Goal: Browse casually: Explore the website without a specific task or goal

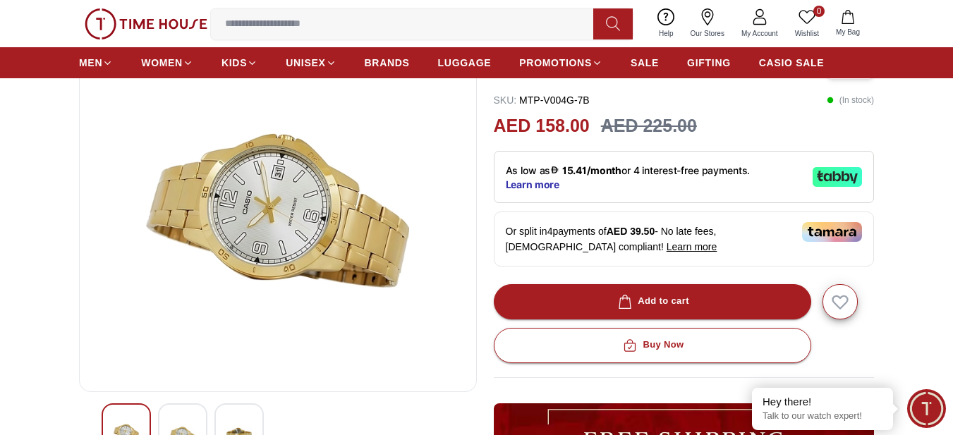
scroll to position [94, 0]
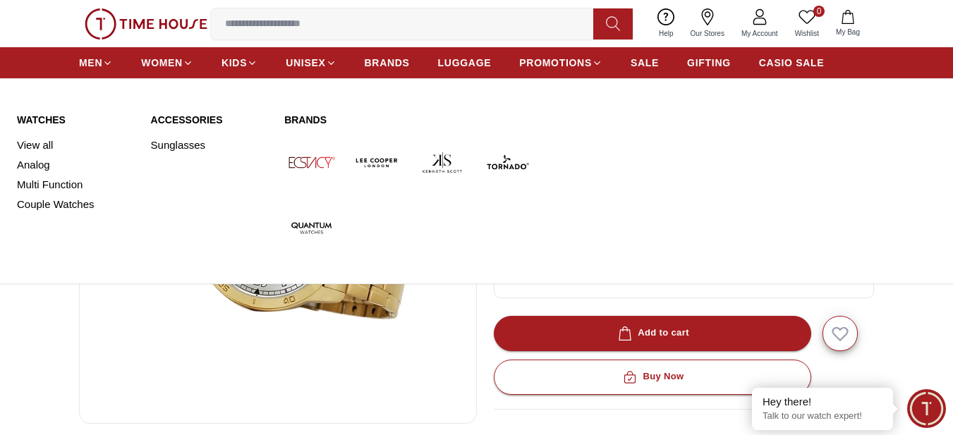
click at [311, 164] on img at bounding box center [311, 162] width 54 height 54
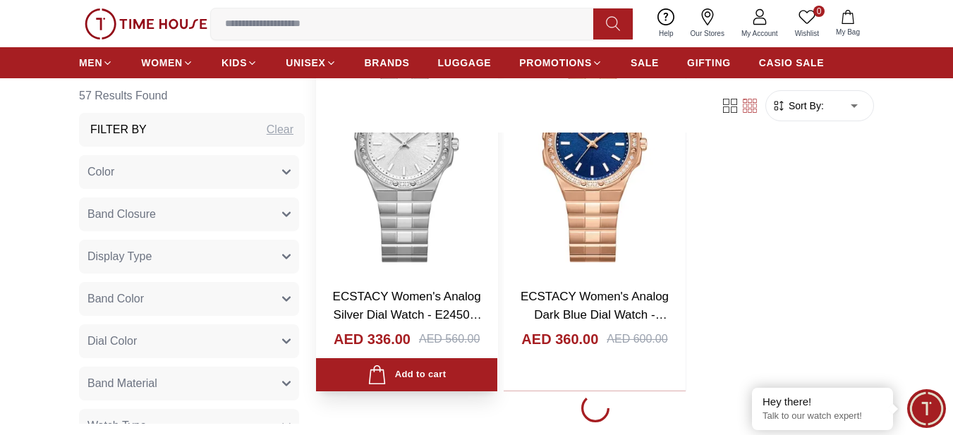
scroll to position [2822, 0]
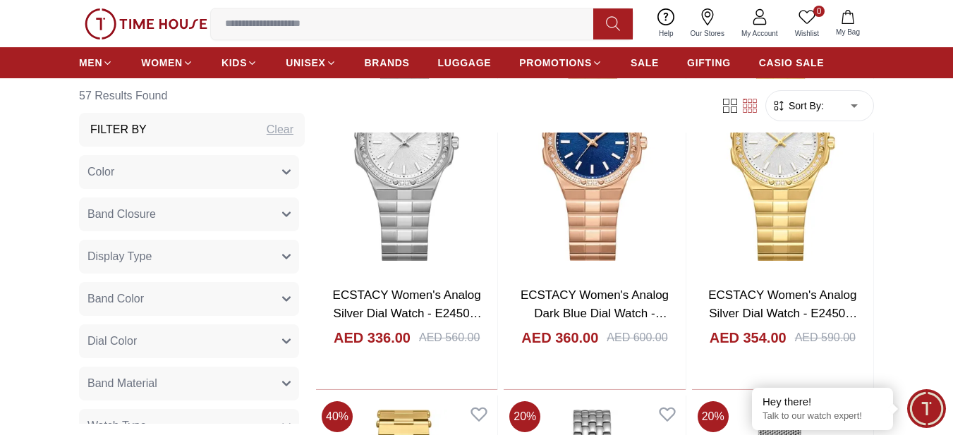
click at [104, 173] on span "Color" at bounding box center [100, 172] width 27 height 17
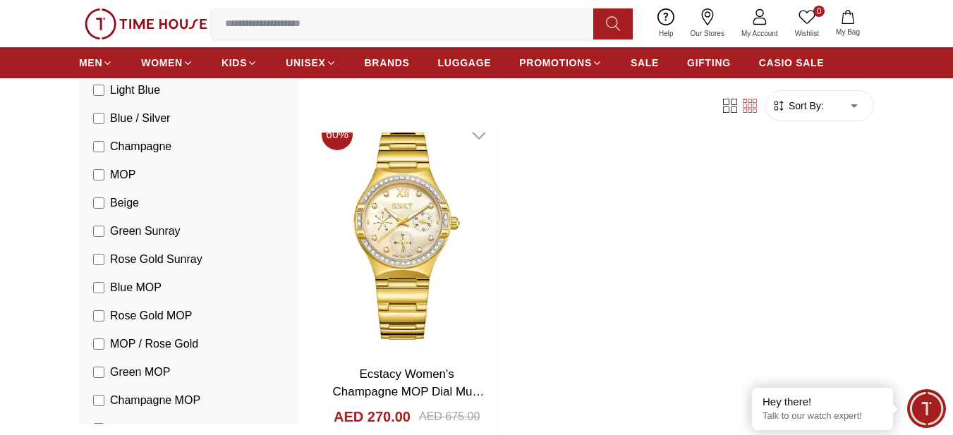
scroll to position [658, 0]
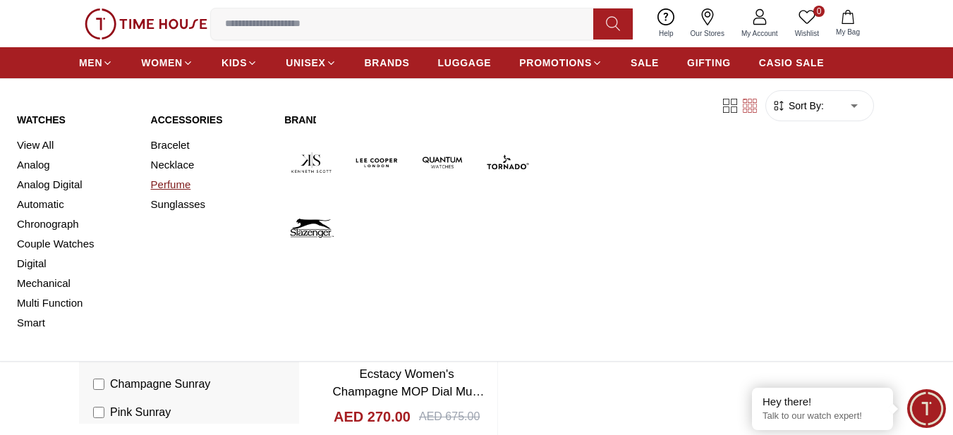
click at [162, 183] on link "Perfume" at bounding box center [209, 185] width 117 height 20
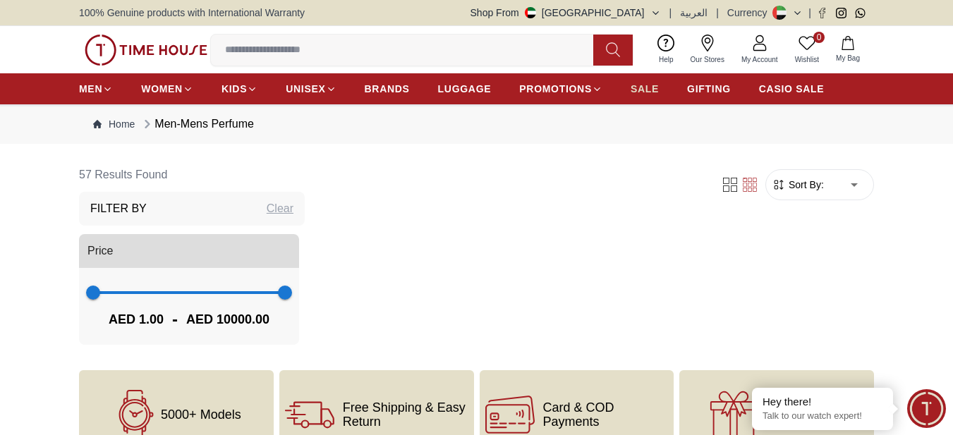
click at [645, 90] on span "SALE" at bounding box center [645, 89] width 28 height 14
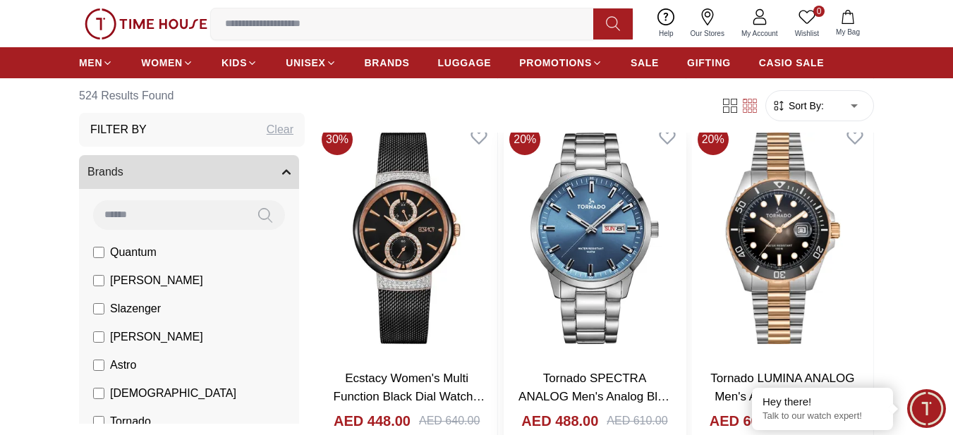
scroll to position [1411, 0]
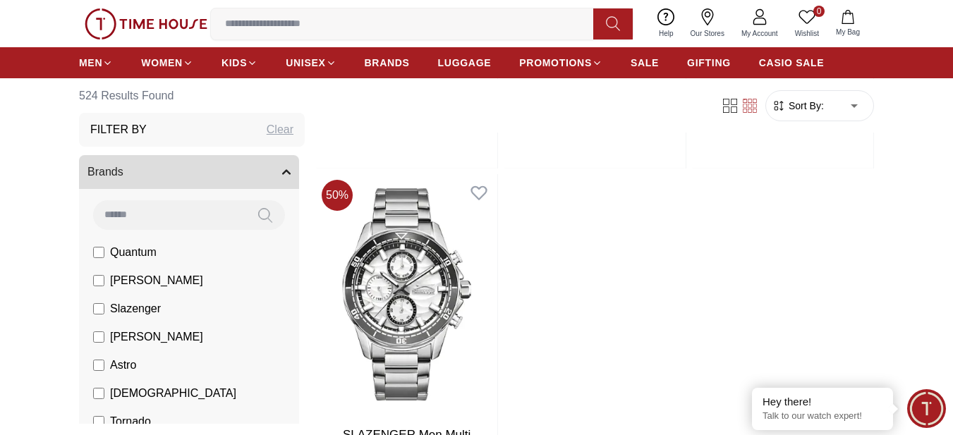
scroll to position [5080, 0]
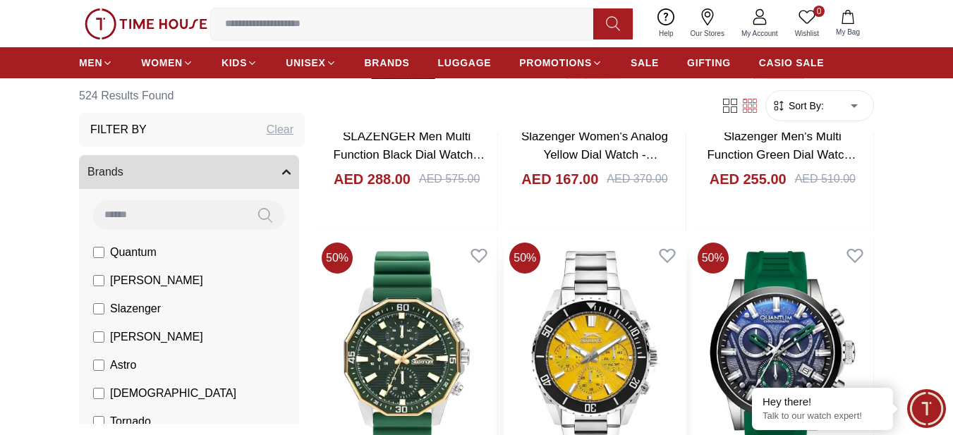
scroll to position [6585, 0]
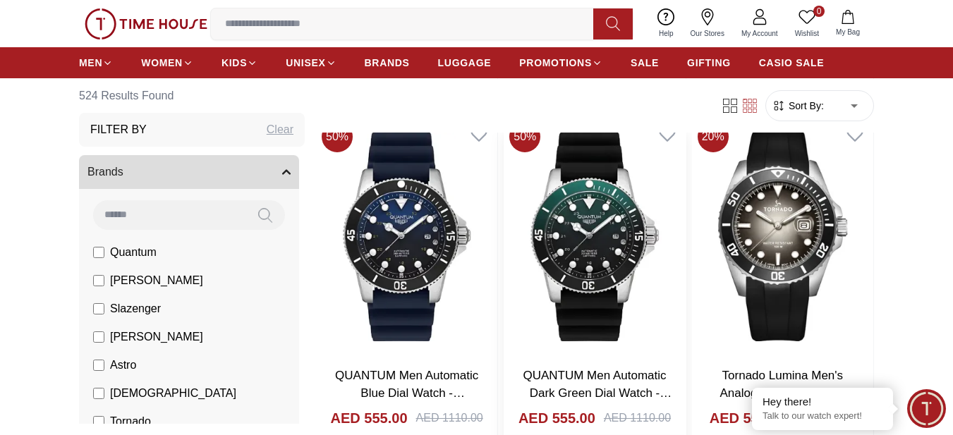
scroll to position [8373, 0]
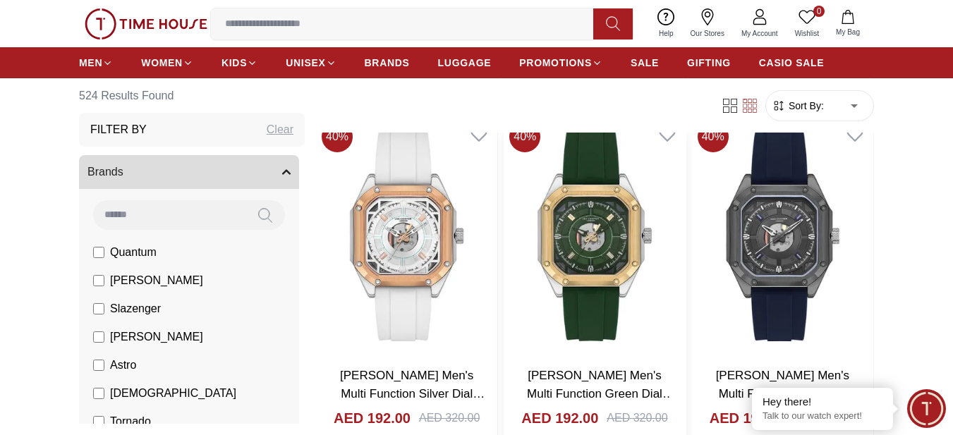
scroll to position [10536, 0]
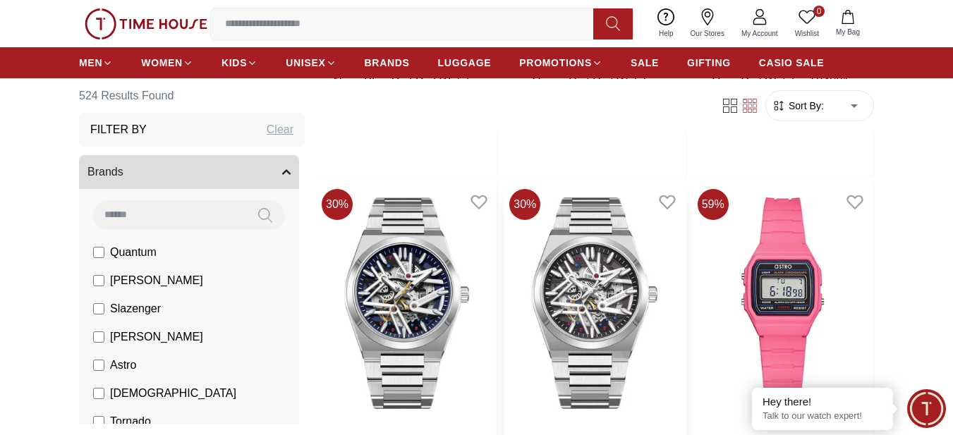
scroll to position [15615, 0]
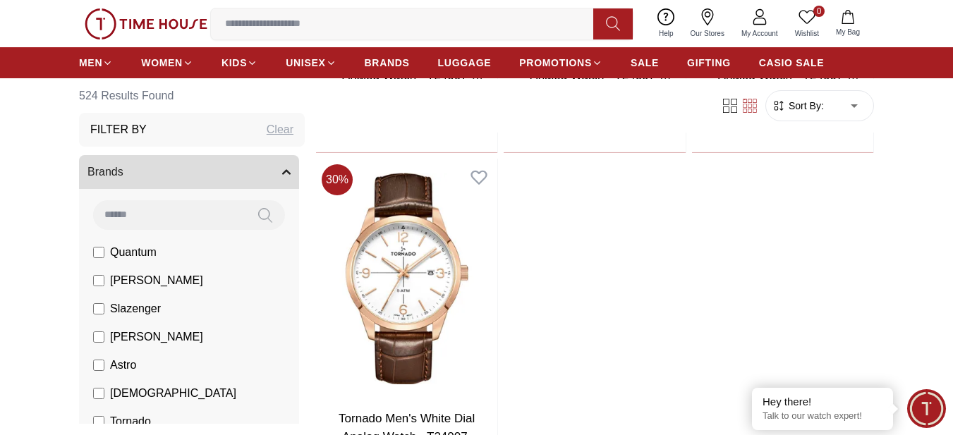
scroll to position [19755, 0]
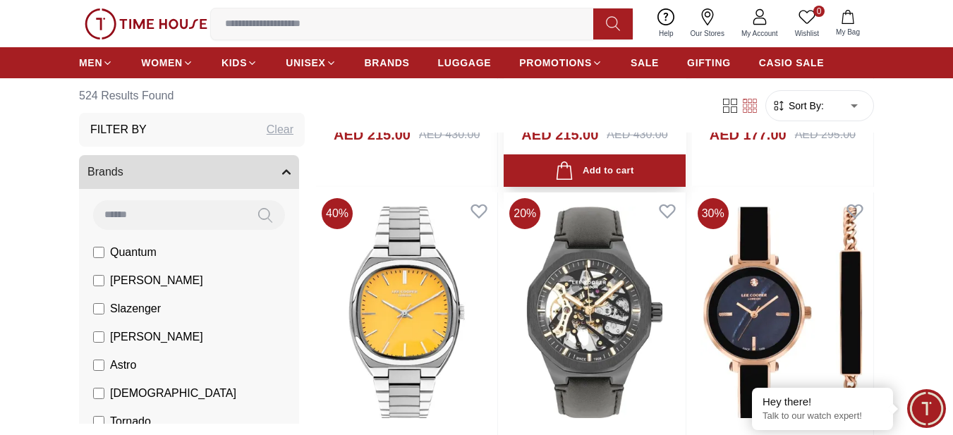
scroll to position [21730, 0]
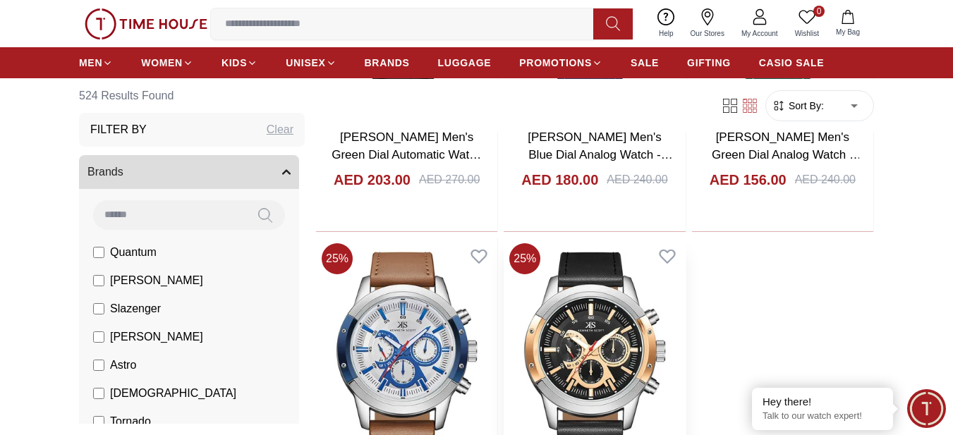
scroll to position [24248, 0]
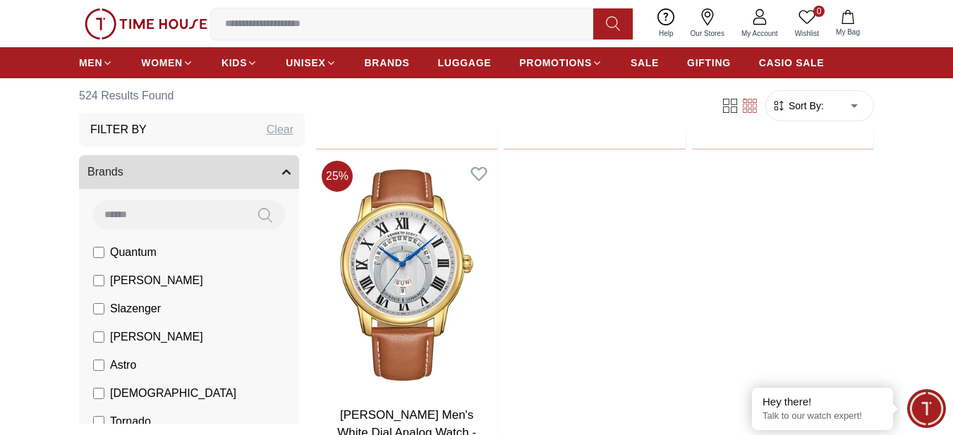
scroll to position [26778, 0]
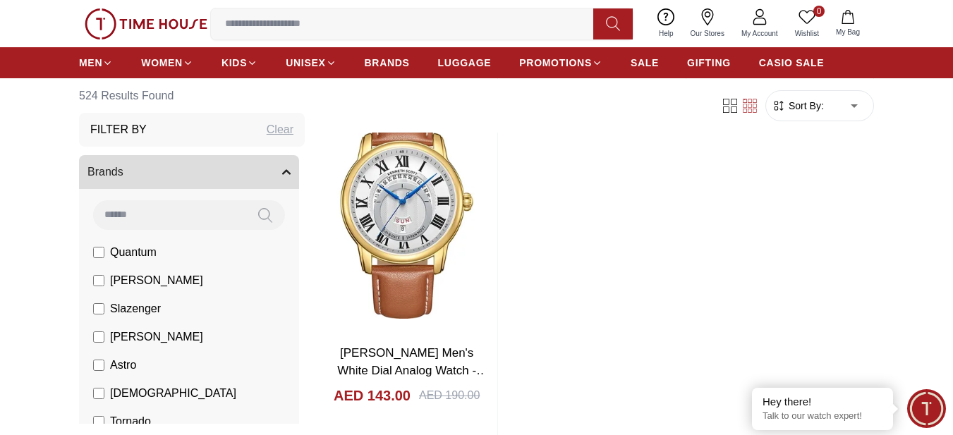
scroll to position [26810, 0]
